Goal: Communication & Community: Participate in discussion

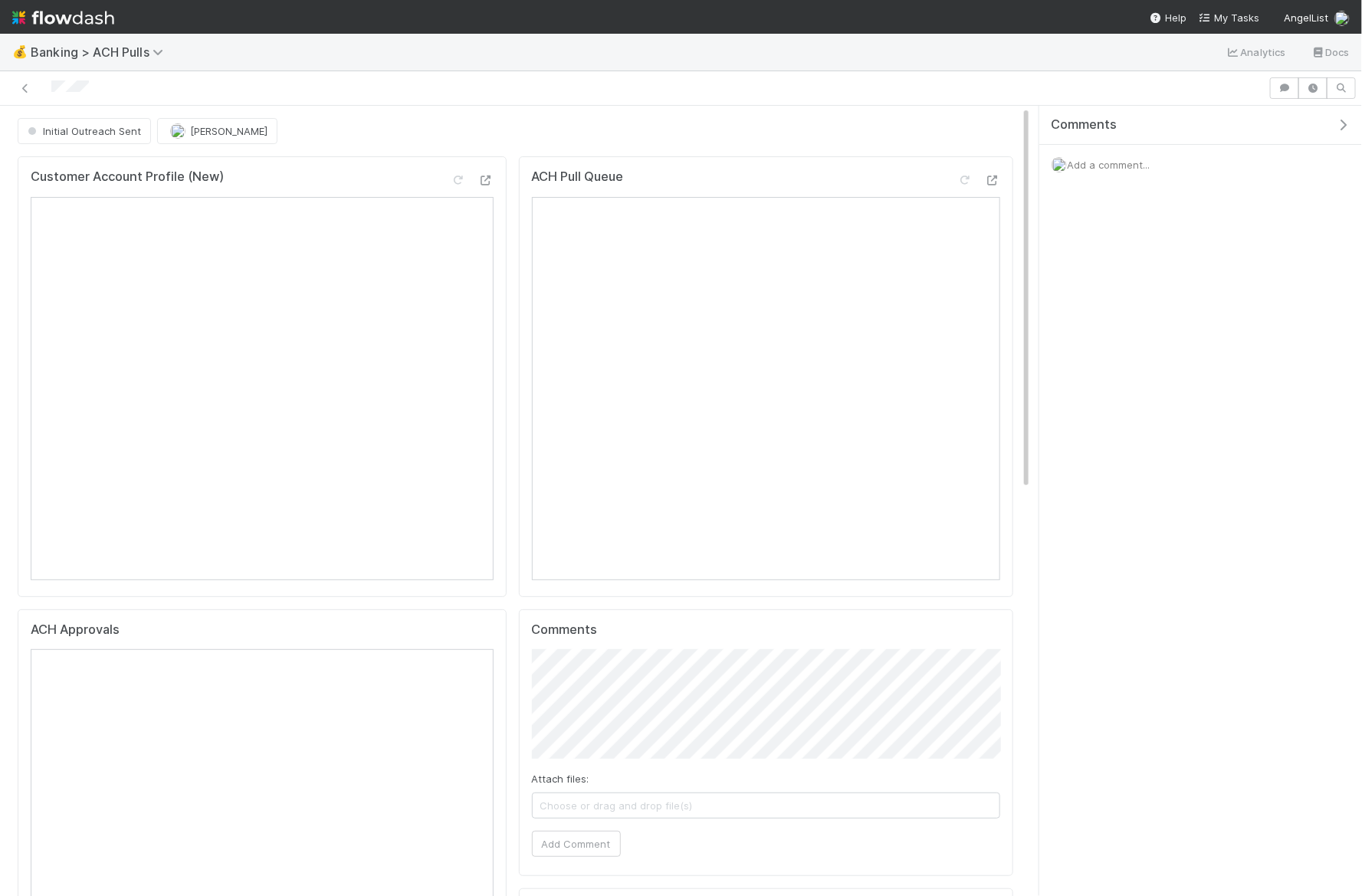
scroll to position [134, 0]
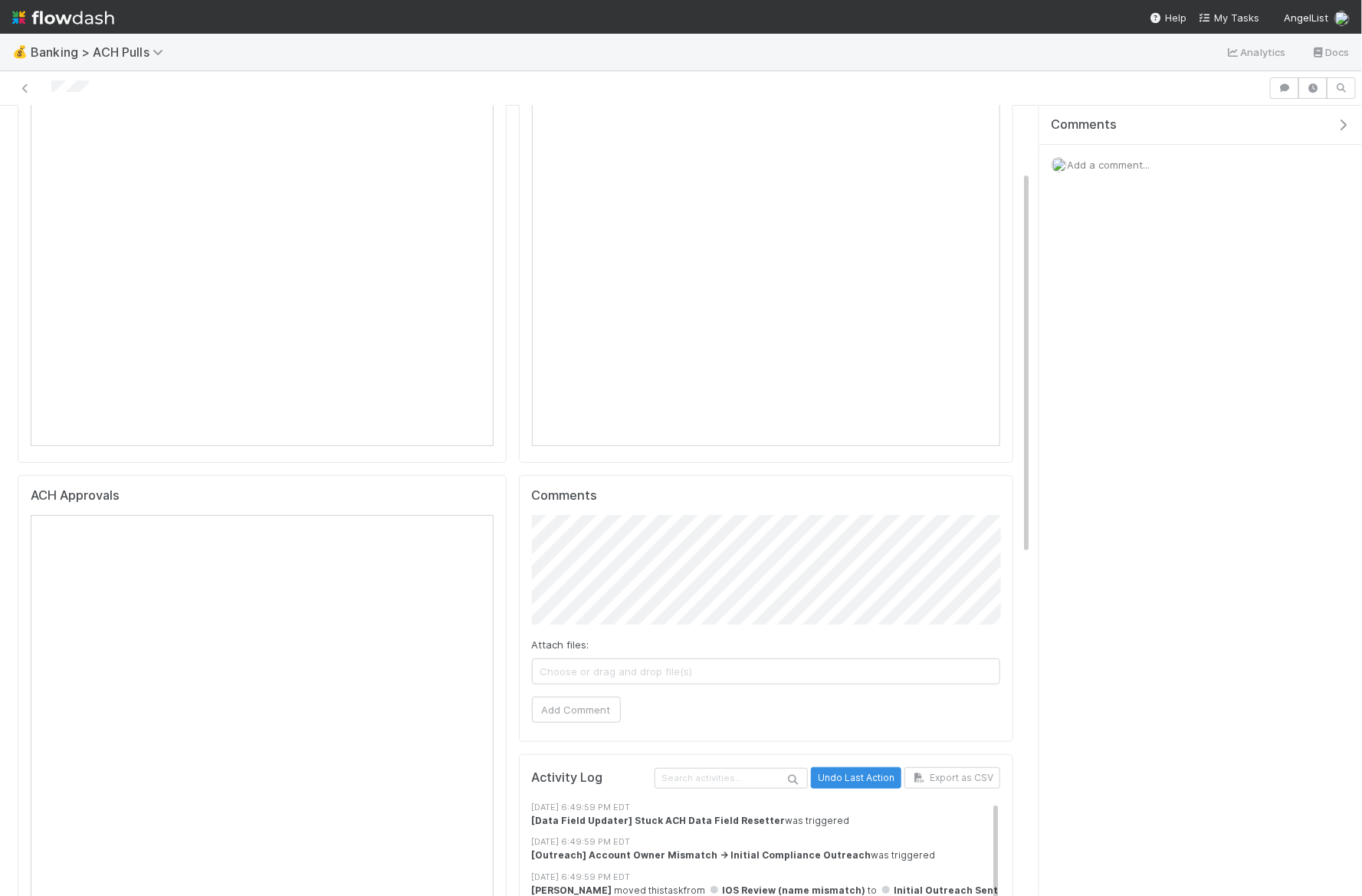
click at [1098, 168] on span "Add a comment..." at bounding box center [1108, 165] width 83 height 12
click at [1104, 405] on button "Add Comment" at bounding box center [1108, 401] width 89 height 26
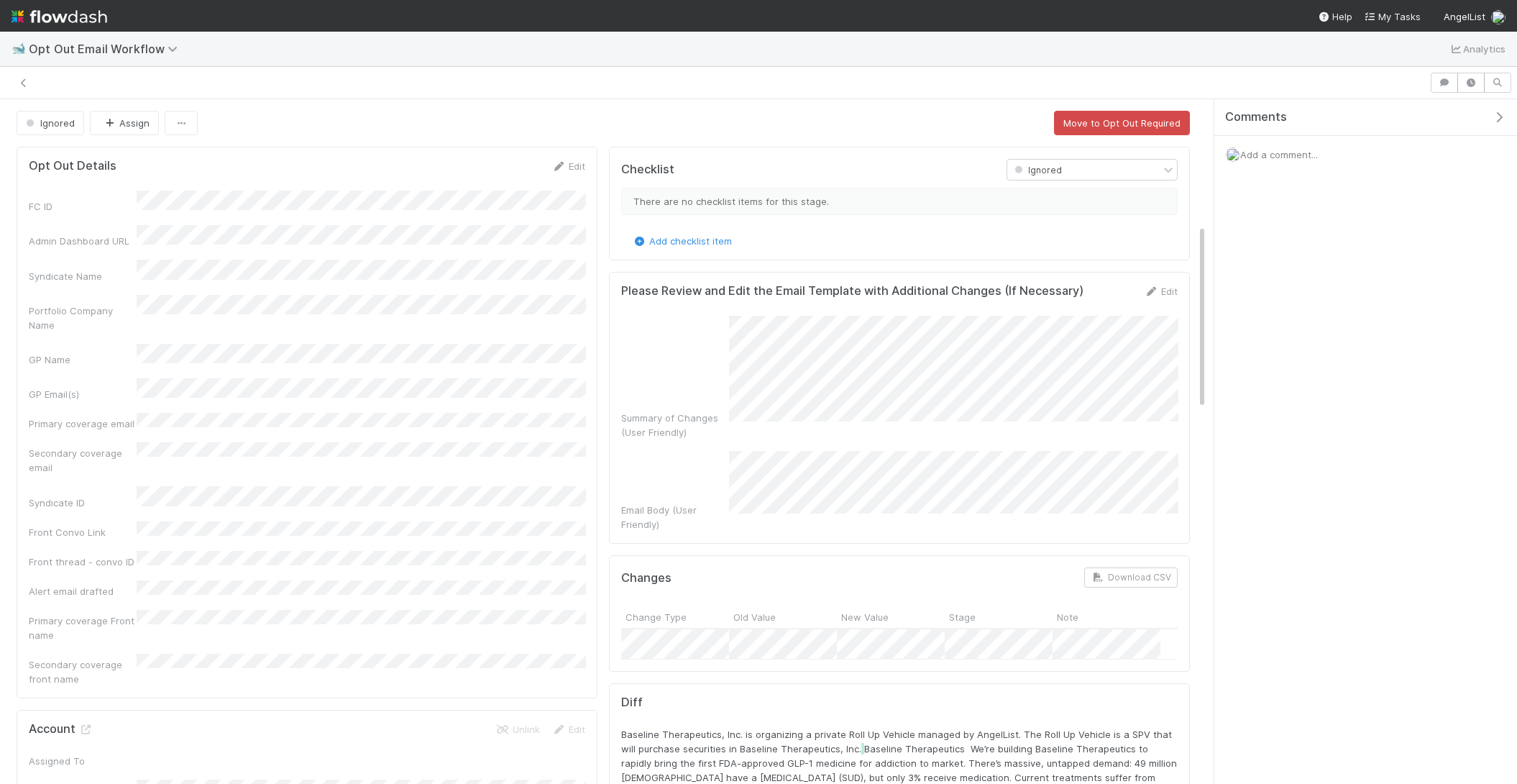
scroll to position [464, 0]
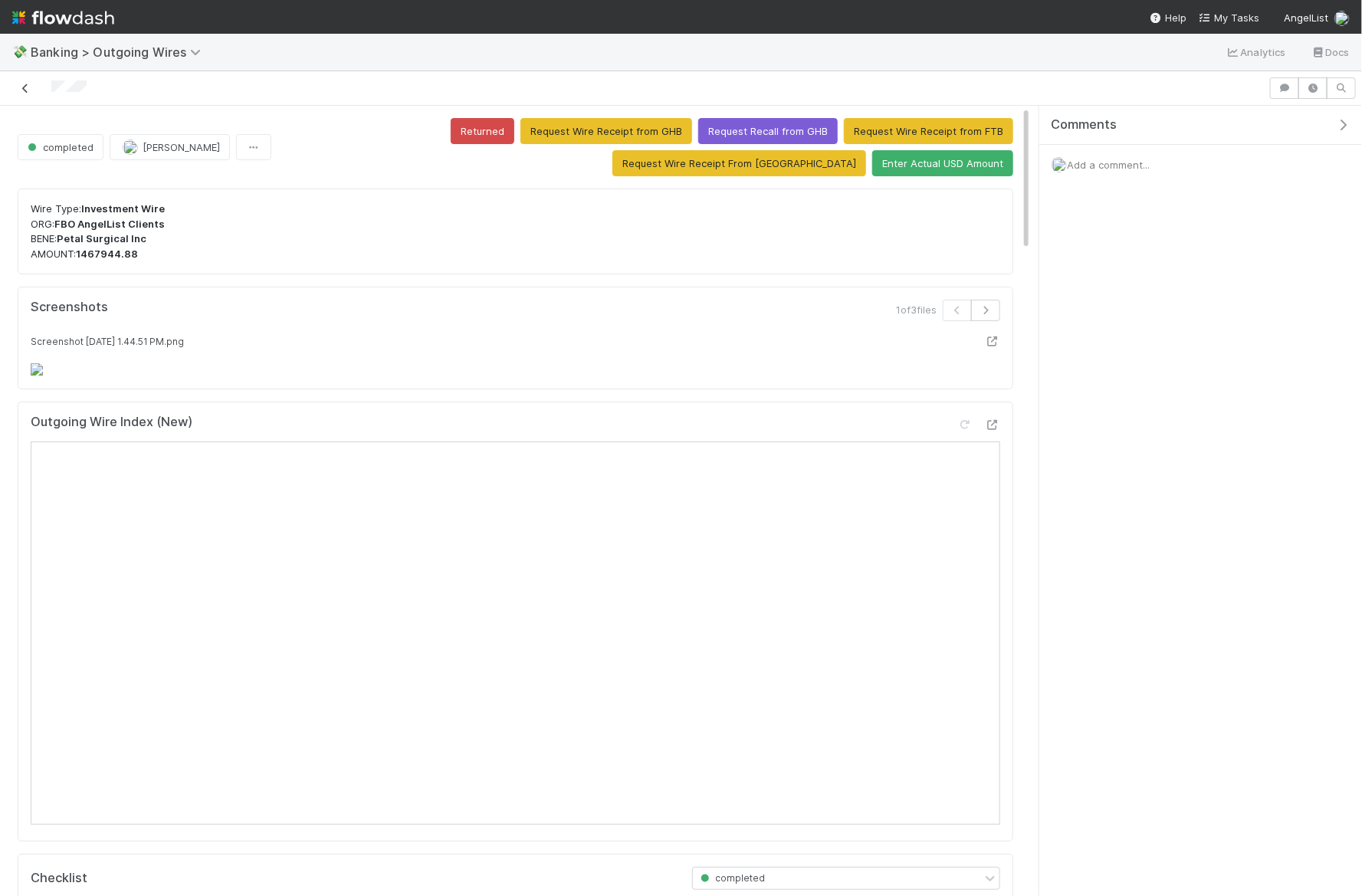
click at [31, 87] on icon at bounding box center [25, 88] width 15 height 10
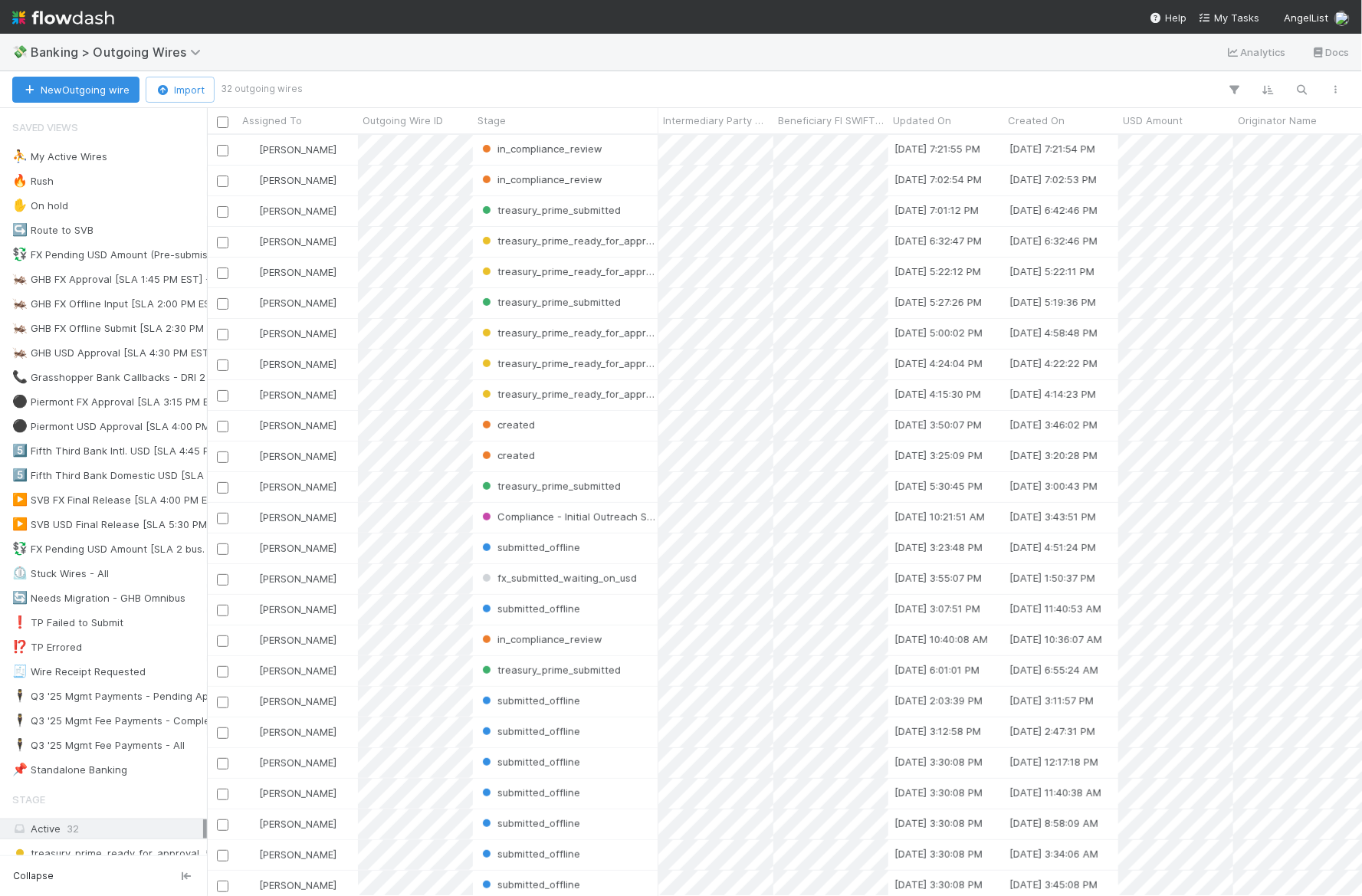
scroll to position [761, 1155]
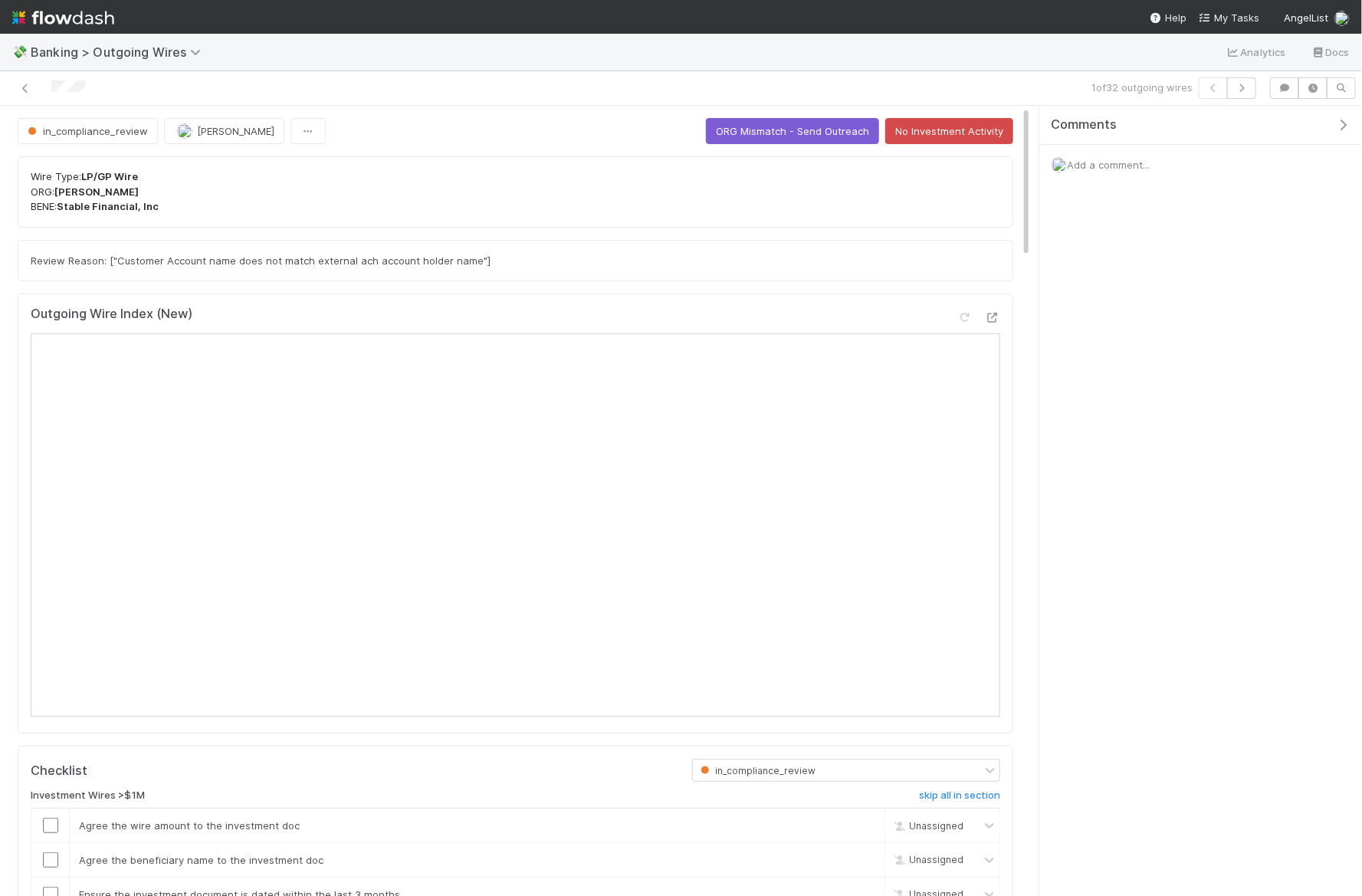
click at [1140, 159] on span "Add a comment..." at bounding box center [1108, 165] width 83 height 12
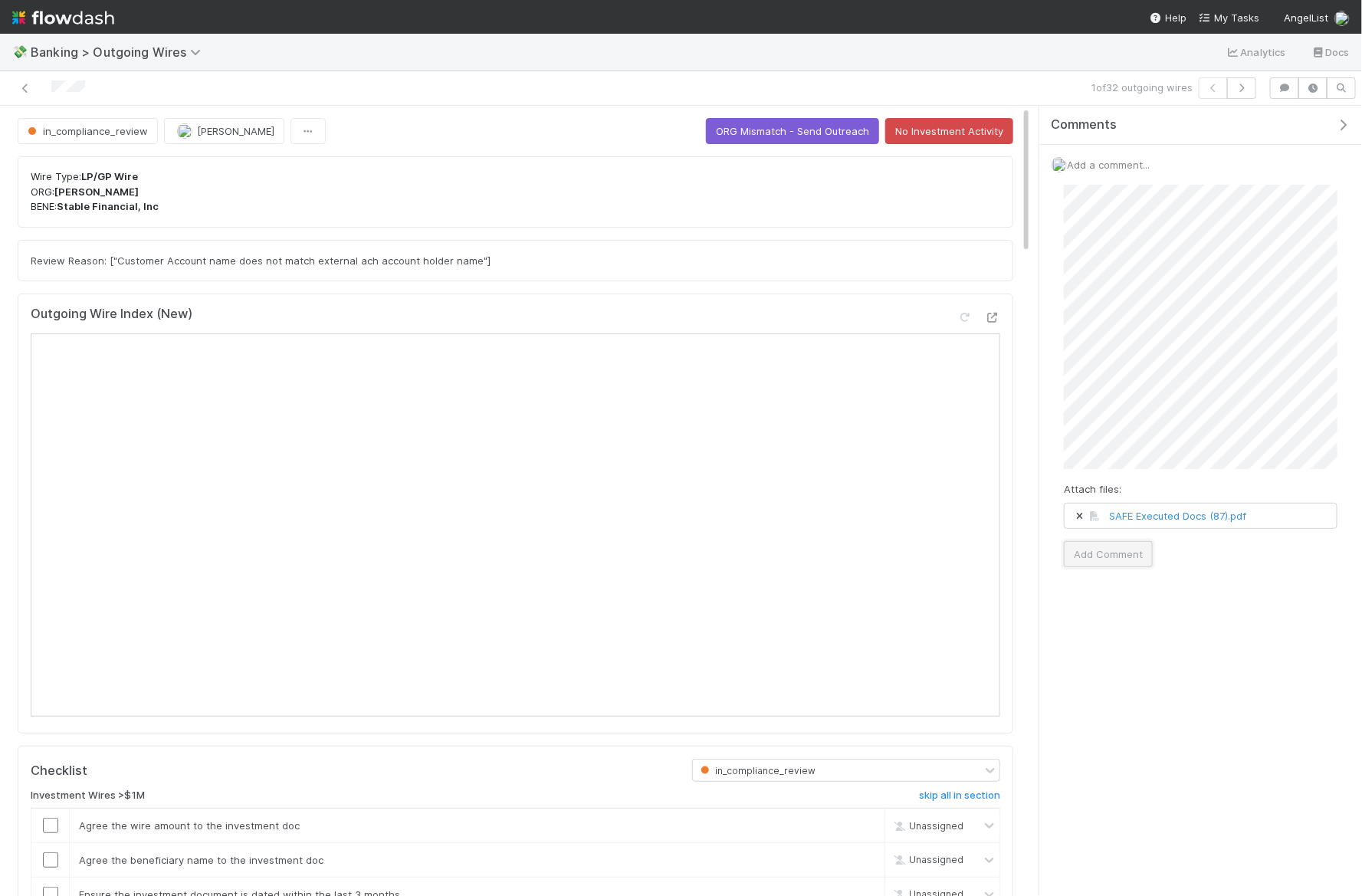
click at [1114, 558] on button "Add Comment" at bounding box center [1108, 554] width 89 height 26
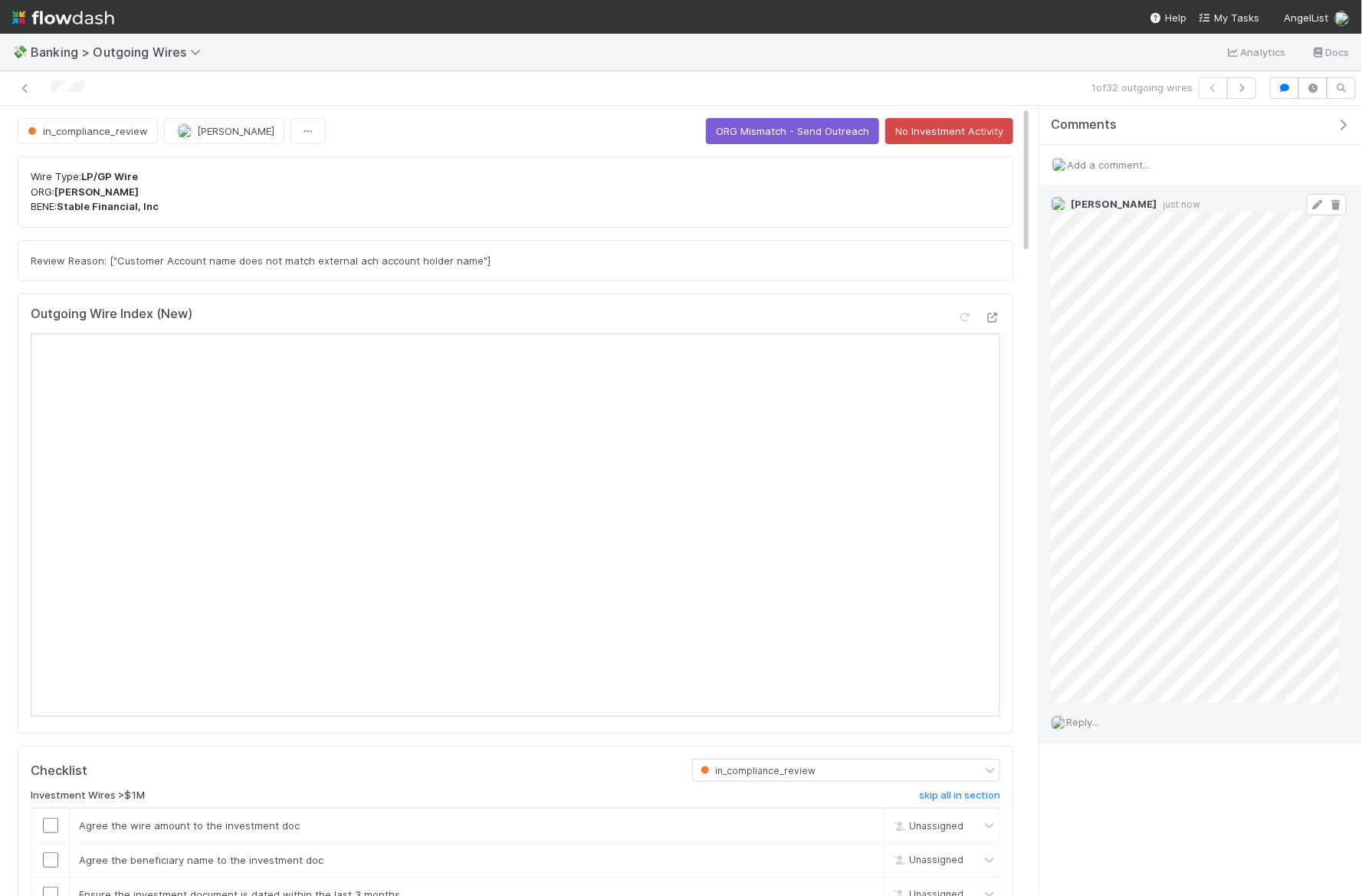
click at [1317, 200] on icon at bounding box center [1317, 205] width 15 height 10
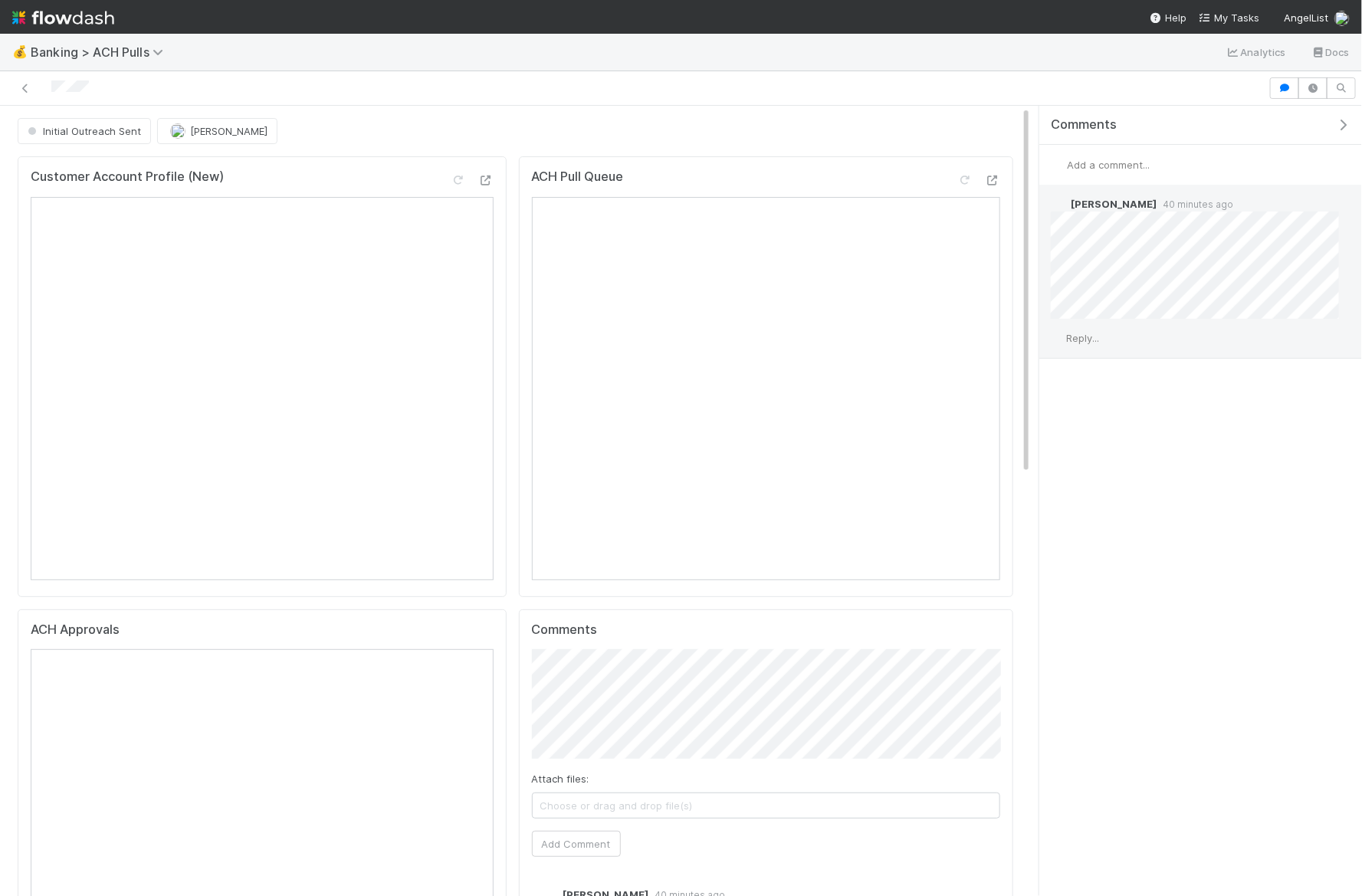
click at [1092, 340] on span "Reply..." at bounding box center [1083, 338] width 33 height 12
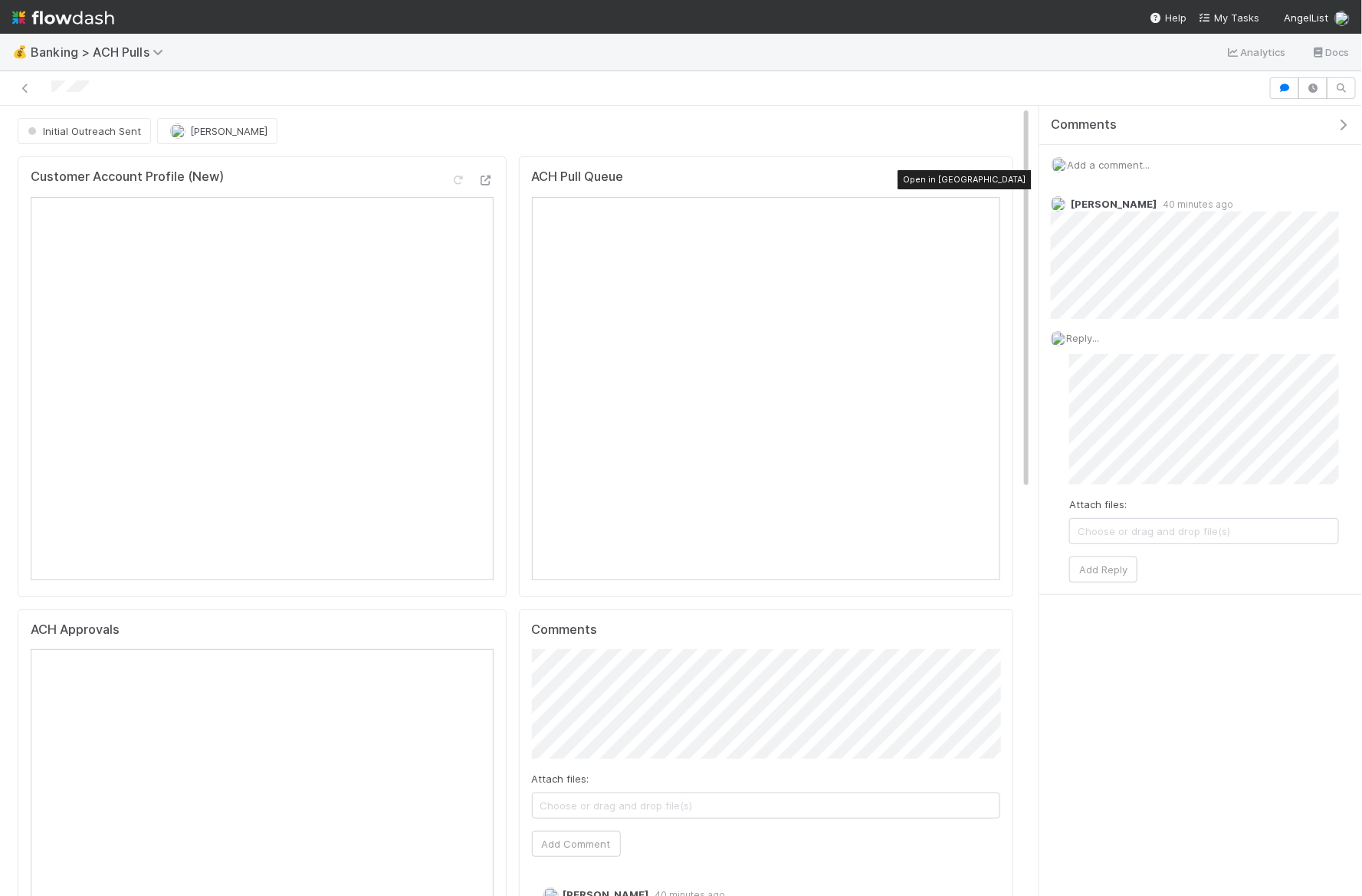
click at [989, 183] on div at bounding box center [992, 179] width 15 height 15
click at [229, 126] on div "Karen Jane Salcedo" at bounding box center [221, 131] width 127 height 26
click at [398, 135] on div "Initial Outreach Sent Karen Jane Salcedo" at bounding box center [515, 131] width 996 height 26
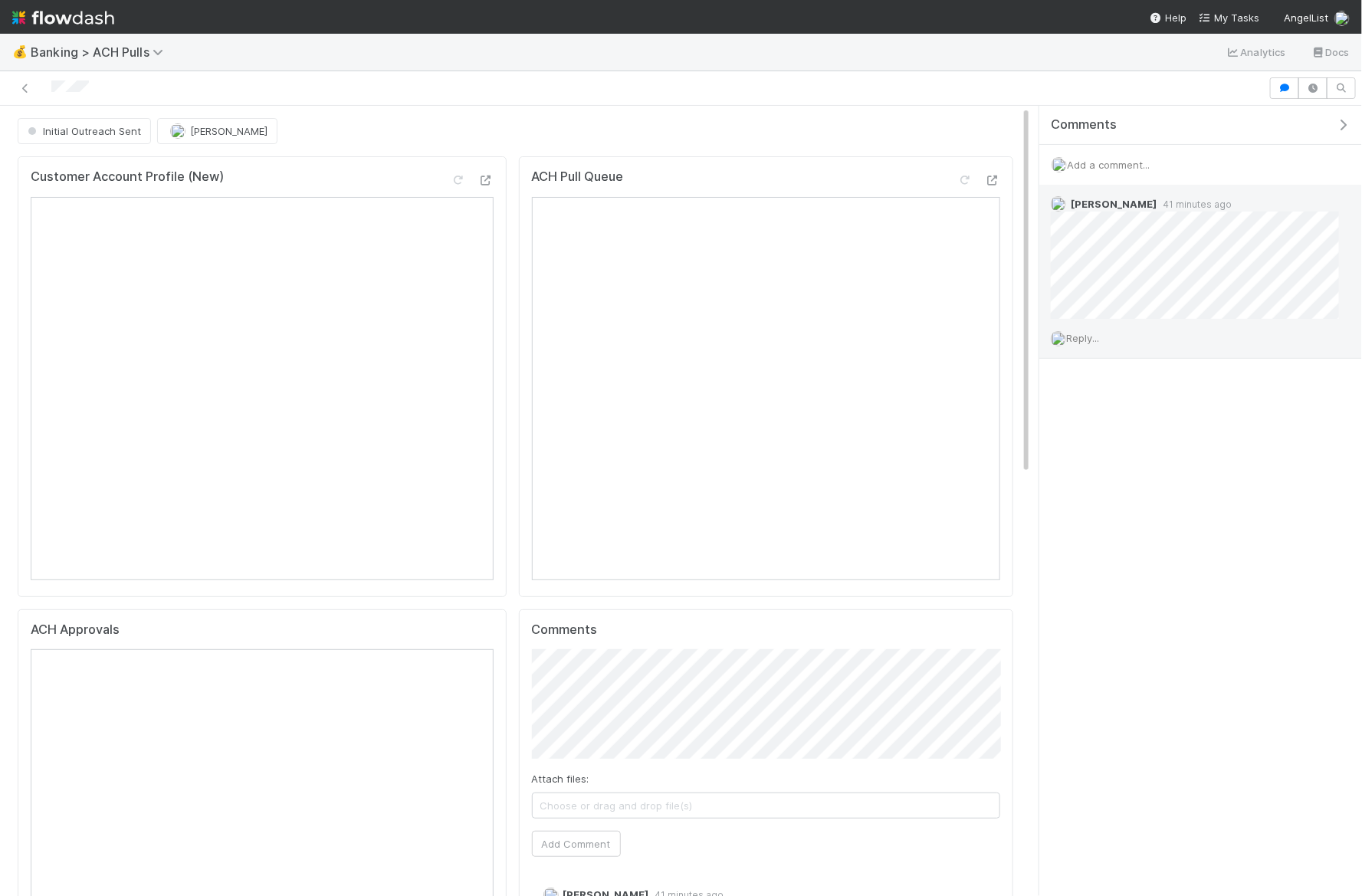
click at [1089, 328] on div "Reply..." at bounding box center [1195, 338] width 311 height 39
click at [1089, 334] on span "Reply..." at bounding box center [1083, 338] width 33 height 12
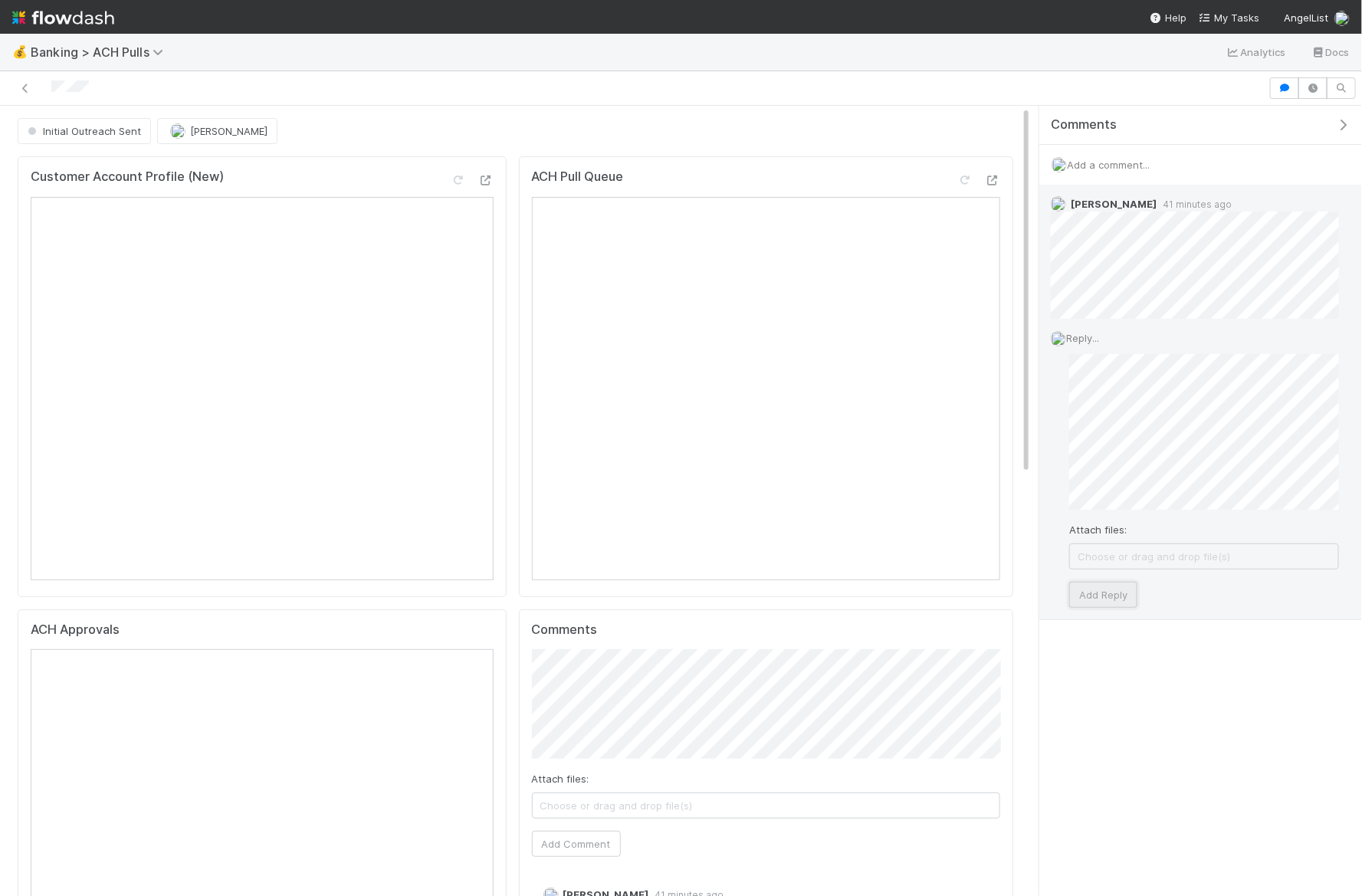
click at [1120, 583] on button "Add Reply" at bounding box center [1104, 595] width 69 height 26
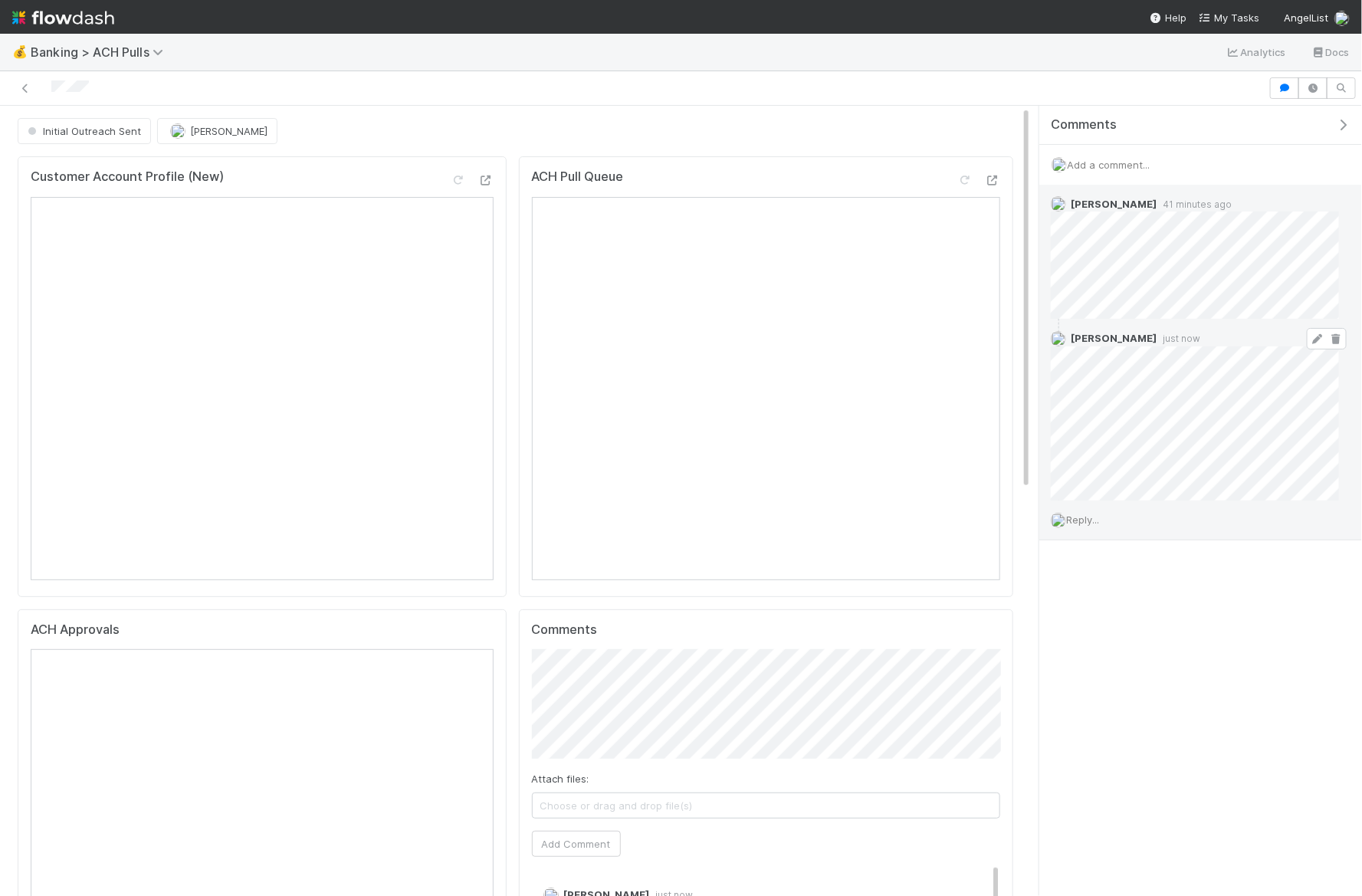
click at [1313, 339] on icon at bounding box center [1317, 338] width 15 height 10
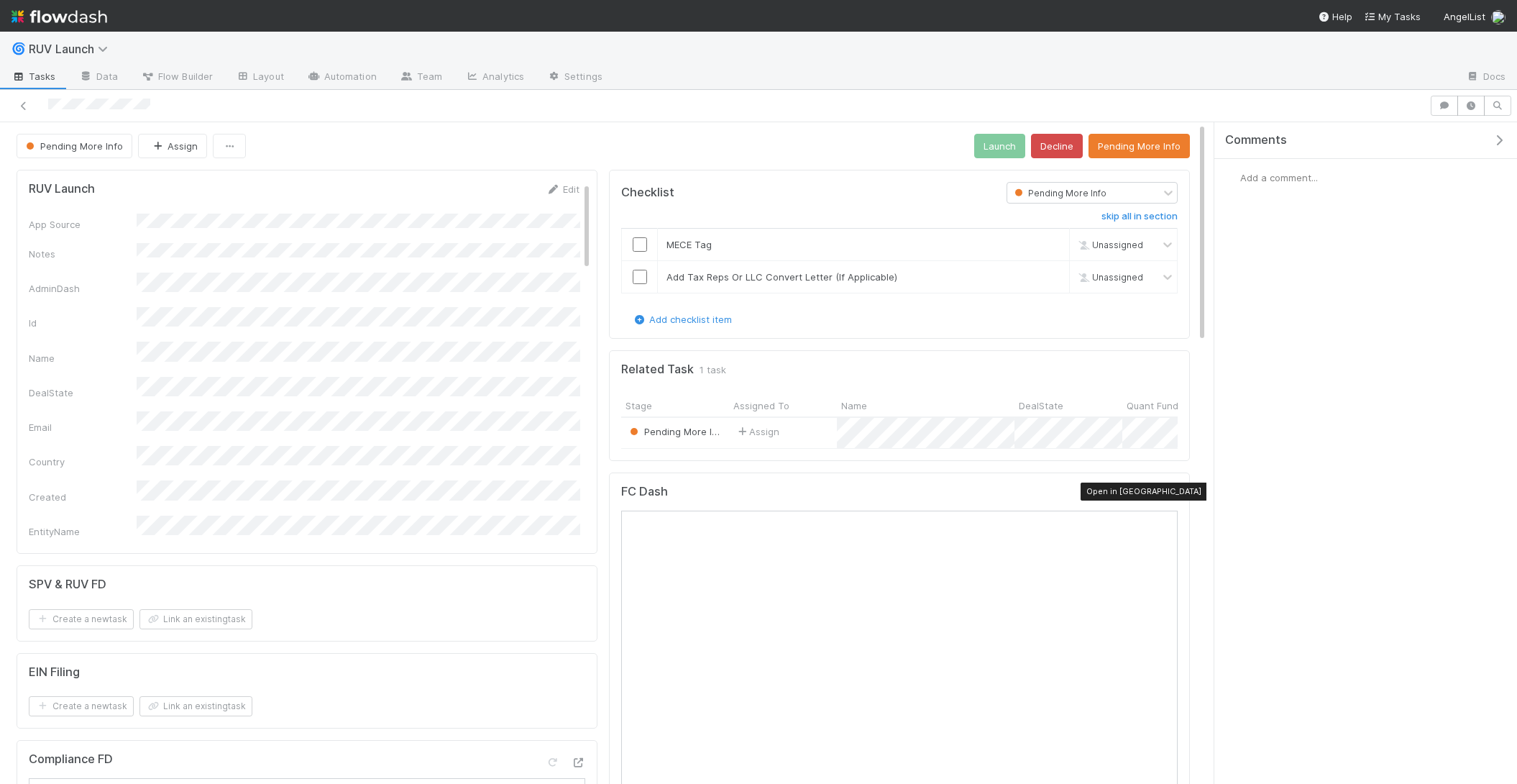
click at [1167, 491] on icon at bounding box center [1170, 495] width 14 height 9
